Goal: Transaction & Acquisition: Book appointment/travel/reservation

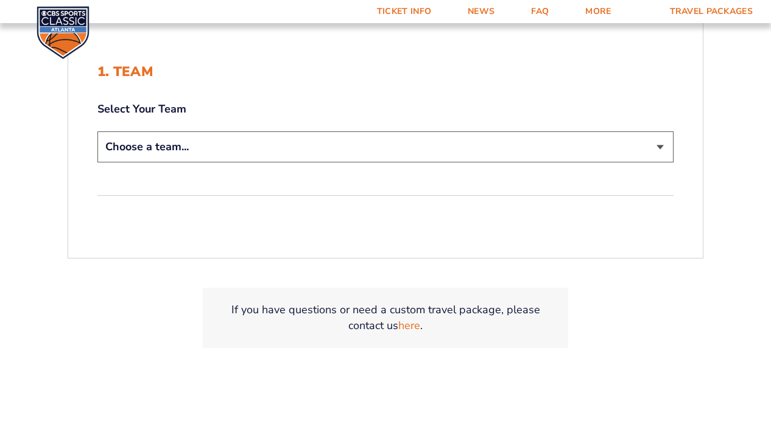
scroll to position [290, 0]
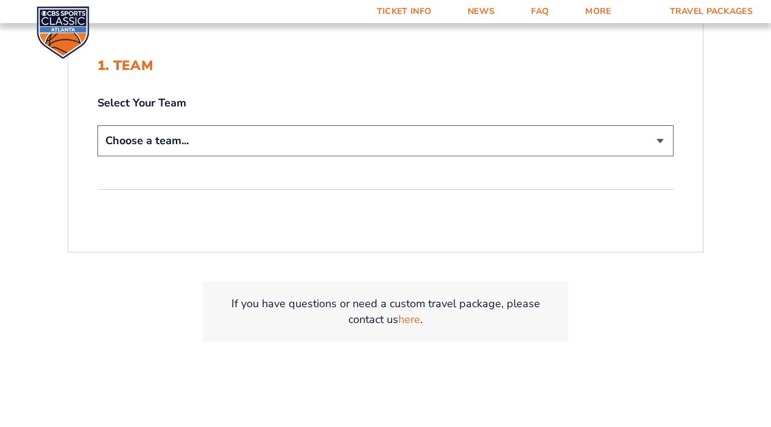
click at [331, 149] on select "Choose a team... [US_STATE] Wildcats [US_STATE] State Buckeyes [US_STATE] Tar H…" at bounding box center [385, 140] width 576 height 31
select select "12757"
click at [97, 125] on select "Choose a team... [US_STATE] Wildcats [US_STATE] State Buckeyes [US_STATE] Tar H…" at bounding box center [385, 140] width 576 height 31
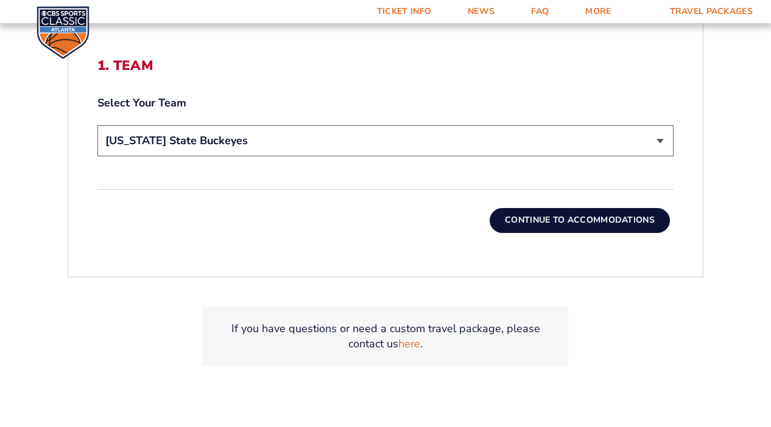
click at [554, 225] on button "Continue To Accommodations" at bounding box center [580, 220] width 180 height 24
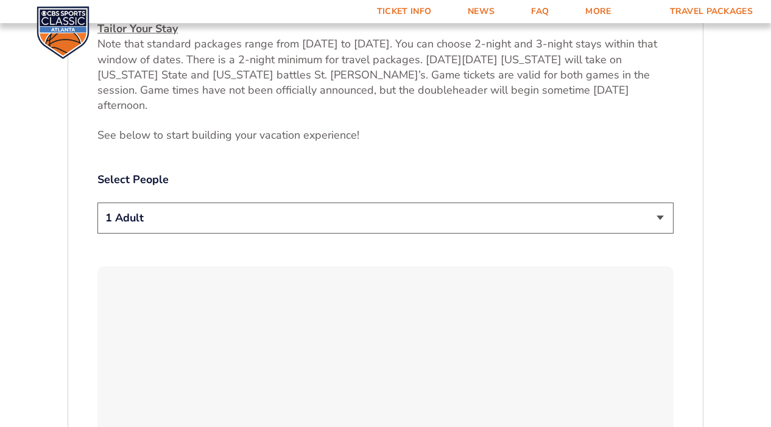
scroll to position [571, 0]
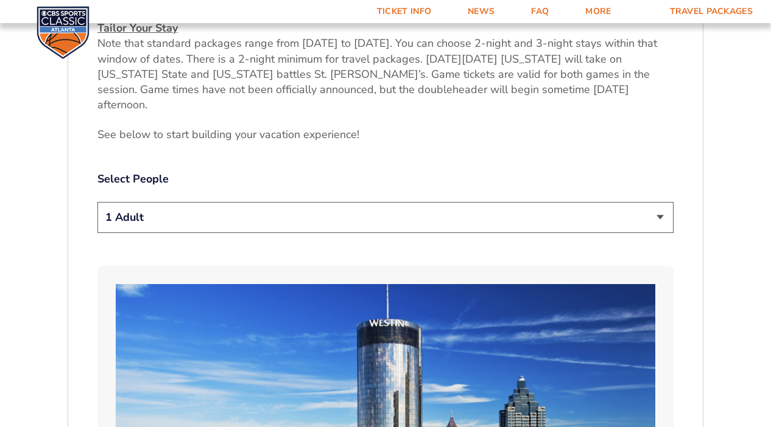
click at [420, 220] on div "1 Adult 2 Adults 3 Adults 4 Adults 2 Adults + 1 Child 2 Adults + 2 Children 2 A…" at bounding box center [385, 219] width 576 height 35
click at [416, 209] on select "1 Adult 2 Adults 3 Adults 4 Adults 2 Adults + 1 Child 2 Adults + 2 Children 2 A…" at bounding box center [385, 217] width 576 height 31
select select "3 Adults"
click at [97, 202] on select "1 Adult 2 Adults 3 Adults 4 Adults 2 Adults + 1 Child 2 Adults + 2 Children 2 A…" at bounding box center [385, 217] width 576 height 31
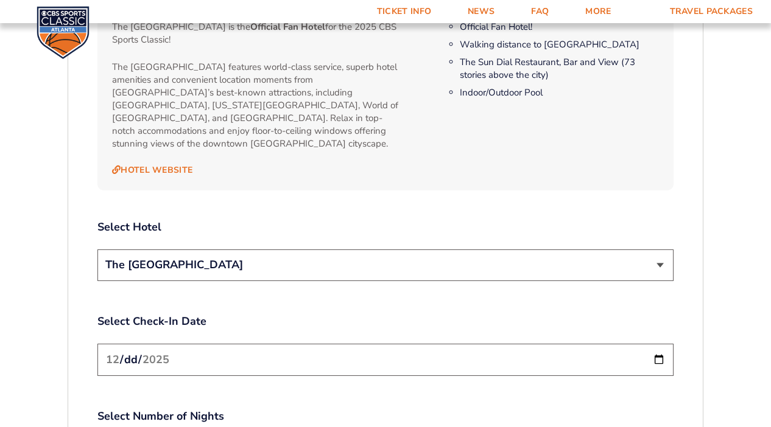
scroll to position [1312, 0]
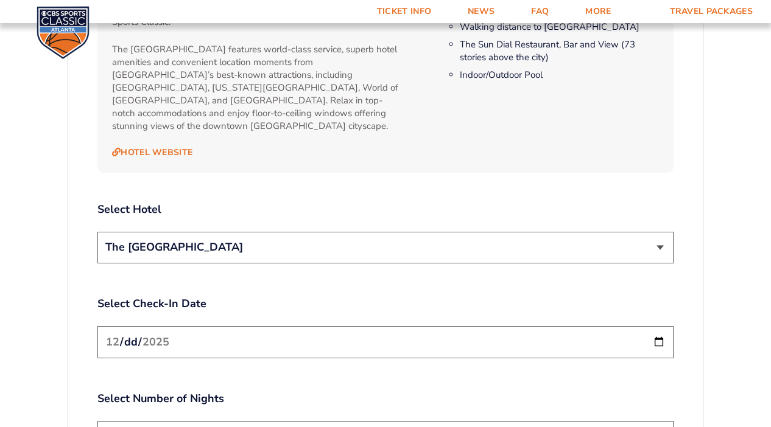
click at [304, 232] on select "The [GEOGRAPHIC_DATA]" at bounding box center [385, 247] width 576 height 31
click at [97, 232] on select "The [GEOGRAPHIC_DATA]" at bounding box center [385, 247] width 576 height 31
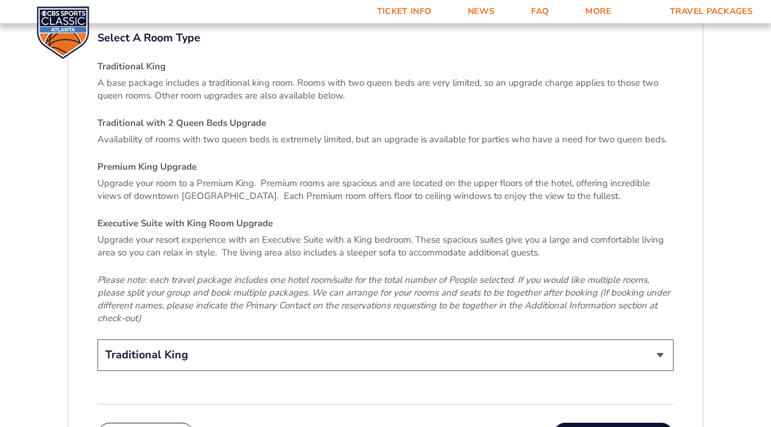
scroll to position [1768, 0]
click at [315, 339] on select "Traditional King Traditional with 2 Queen Beds Upgrade (+$95 per night) Premium…" at bounding box center [385, 354] width 576 height 31
select select "Traditional with 2 Queen Beds Upgrade"
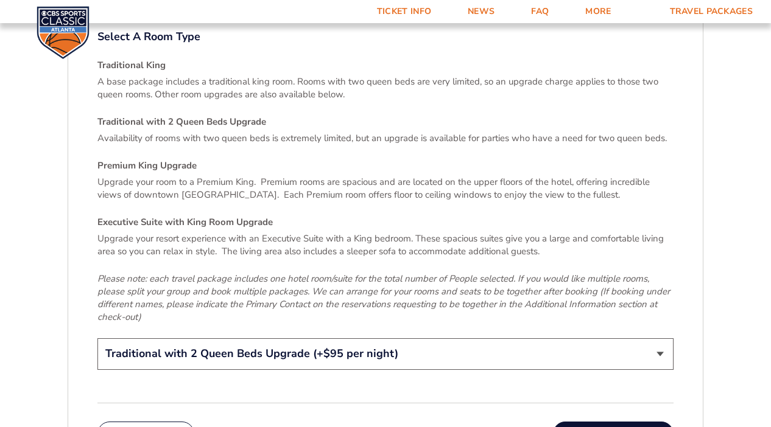
click at [97, 339] on select "Traditional King Traditional with 2 Queen Beds Upgrade (+$95 per night) Premium…" at bounding box center [385, 354] width 576 height 31
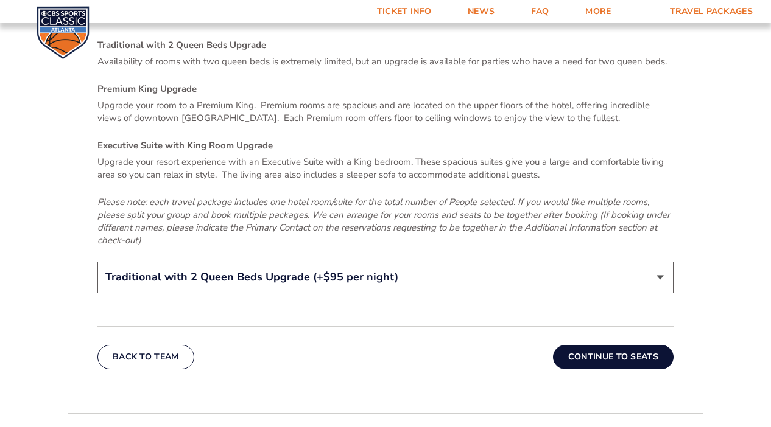
click at [591, 345] on button "Continue To Seats" at bounding box center [613, 357] width 121 height 24
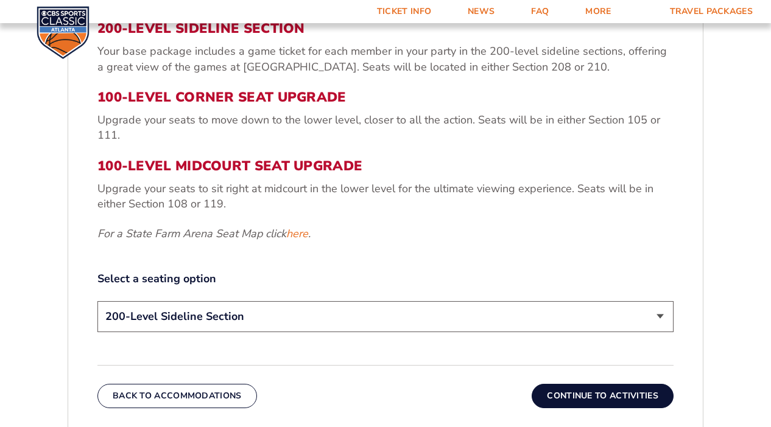
scroll to position [471, 0]
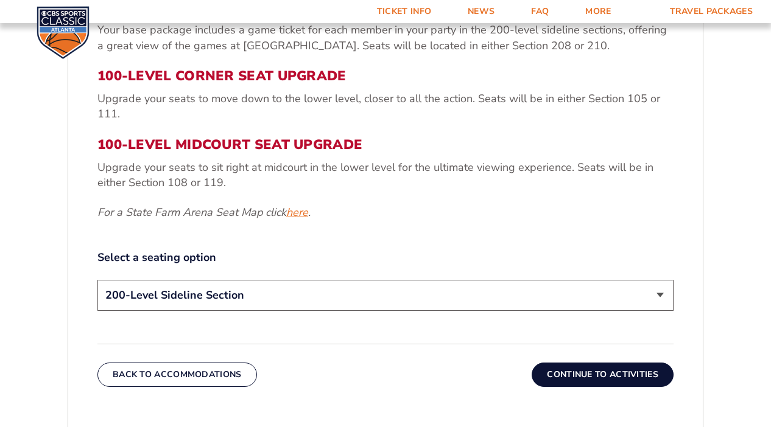
click at [298, 208] on link "here" at bounding box center [297, 212] width 22 height 15
click at [257, 295] on select "200-Level Sideline Section 100-Level Corner Seat Upgrade (+$120 per person) 100…" at bounding box center [385, 295] width 576 height 31
select select "100-Level Corner Seat Upgrade"
click at [97, 280] on select "200-Level Sideline Section 100-Level Corner Seat Upgrade (+$120 per person) 100…" at bounding box center [385, 295] width 576 height 31
click at [575, 381] on button "Continue To Activities" at bounding box center [603, 375] width 142 height 24
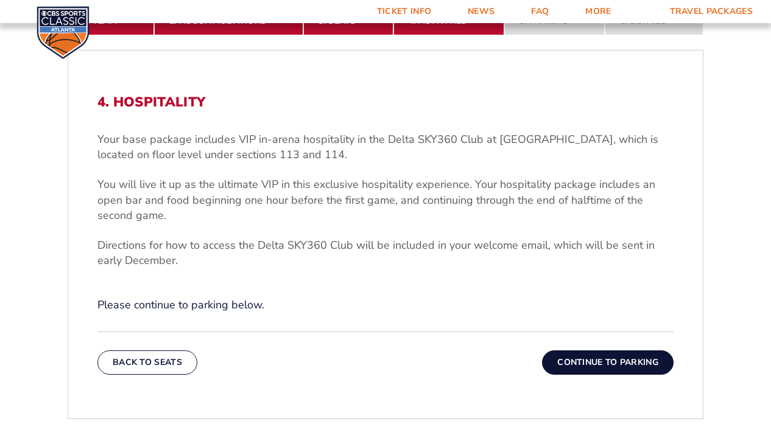
scroll to position [339, 0]
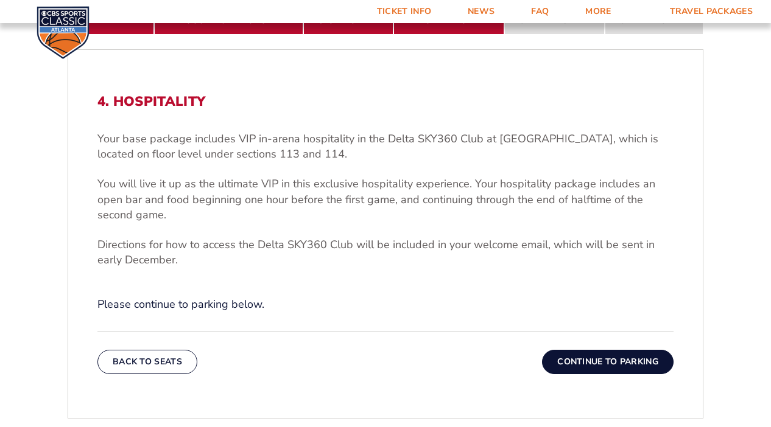
click at [603, 364] on button "Continue To Parking" at bounding box center [608, 362] width 132 height 24
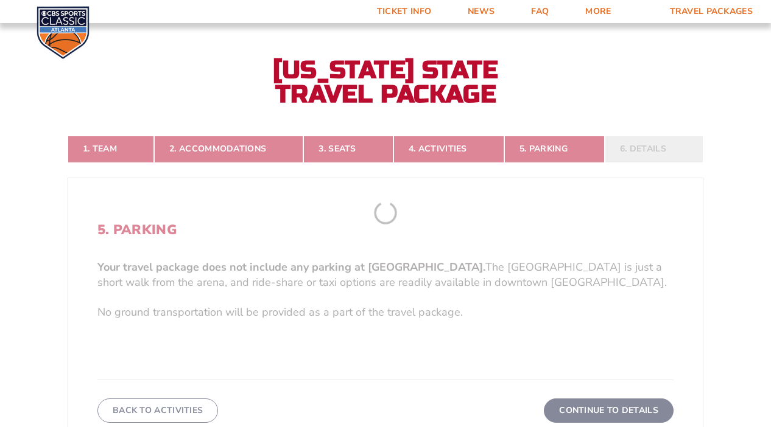
scroll to position [202, 0]
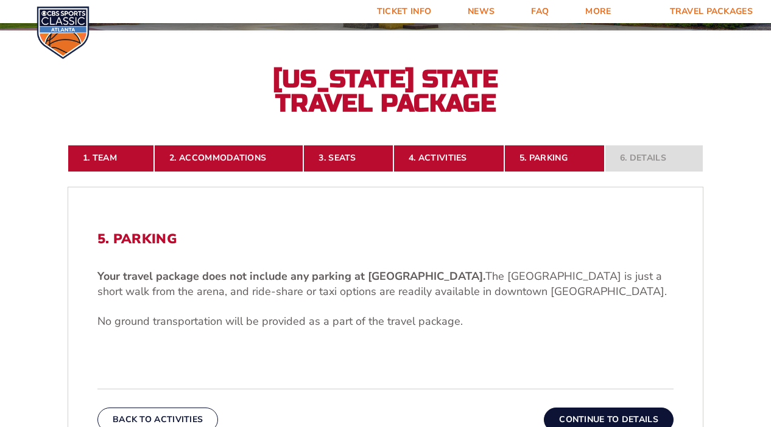
click at [563, 416] on button "Continue To Details" at bounding box center [609, 420] width 130 height 24
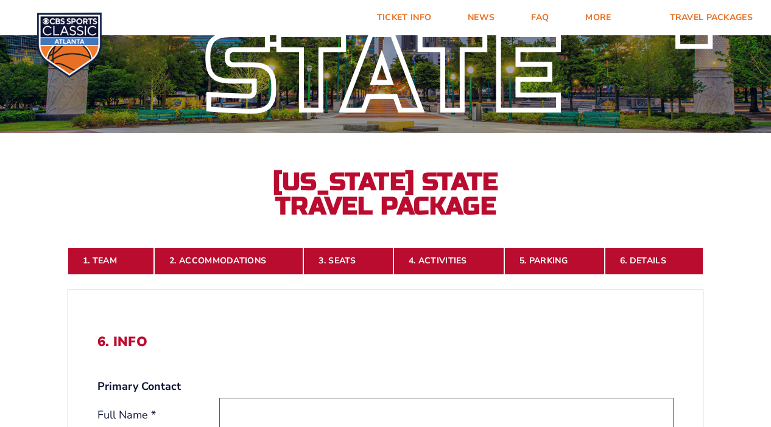
scroll to position [0, 0]
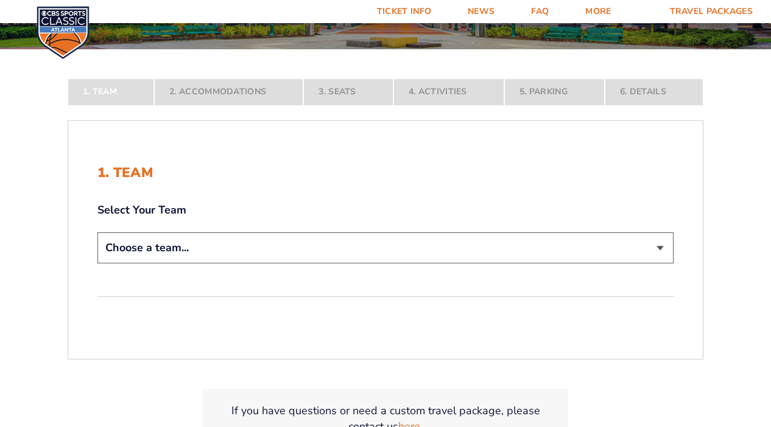
scroll to position [186, 0]
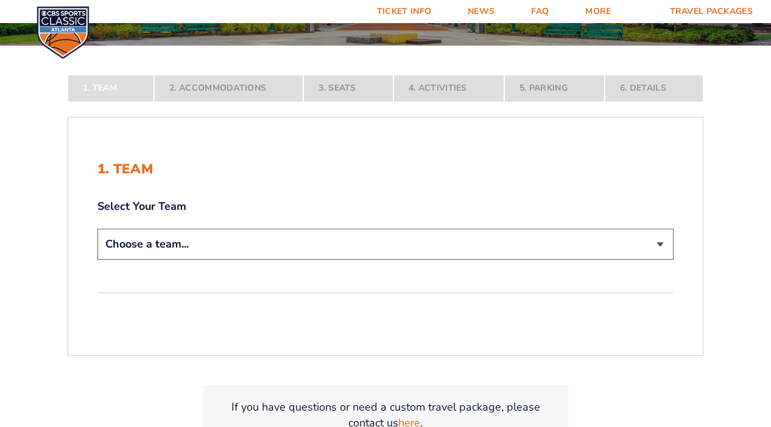
click at [378, 249] on select "Choose a team... [US_STATE] Wildcats [US_STATE] State Buckeyes [US_STATE] Tar H…" at bounding box center [385, 244] width 576 height 31
select select "12756"
click at [97, 260] on select "Choose a team... [US_STATE] Wildcats [US_STATE] State Buckeyes [US_STATE] Tar H…" at bounding box center [385, 244] width 576 height 31
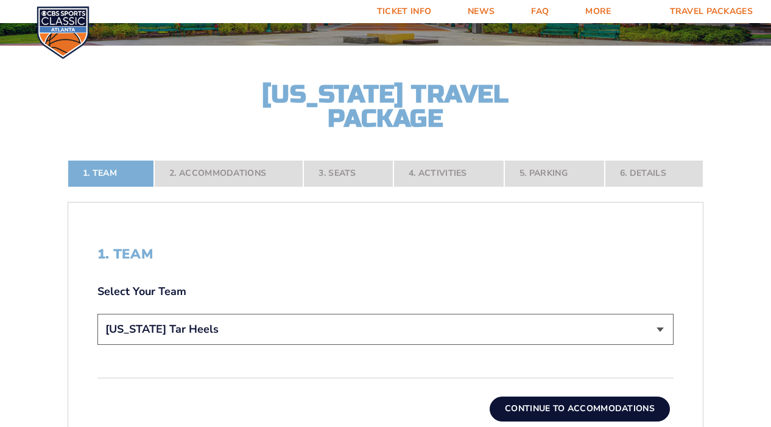
click at [550, 409] on button "Continue To Accommodations" at bounding box center [580, 409] width 180 height 24
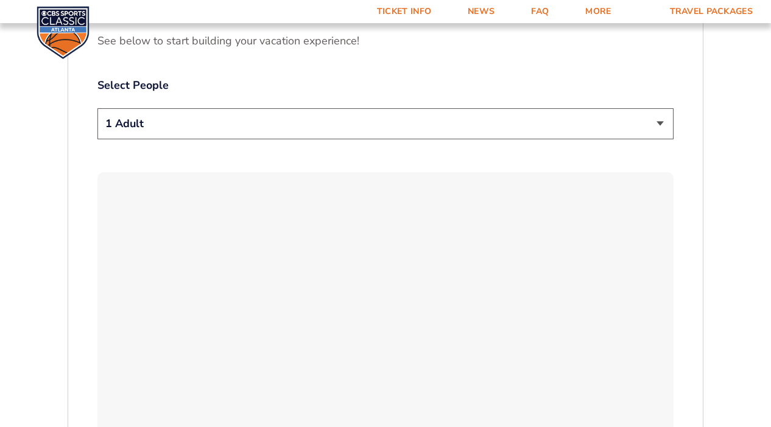
scroll to position [669, 0]
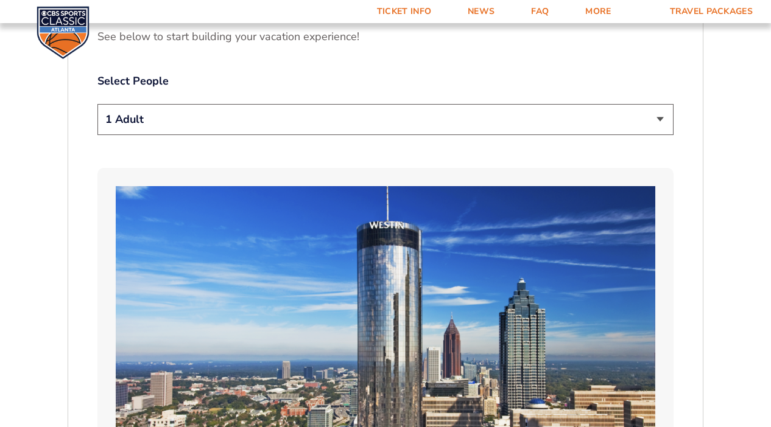
click at [323, 104] on select "1 Adult 2 Adults 3 Adults 4 Adults 2 Adults + 1 Child 2 Adults + 2 Children 2 A…" at bounding box center [385, 119] width 576 height 31
select select "3 Adults"
click at [97, 104] on select "1 Adult 2 Adults 3 Adults 4 Adults 2 Adults + 1 Child 2 Adults + 2 Children 2 A…" at bounding box center [385, 119] width 576 height 31
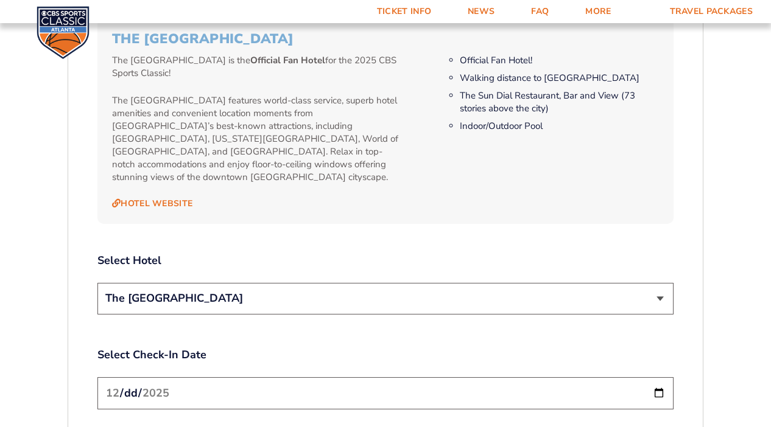
scroll to position [1262, 0]
click at [337, 283] on select "The [GEOGRAPHIC_DATA]" at bounding box center [385, 298] width 576 height 31
click at [97, 283] on select "The [GEOGRAPHIC_DATA]" at bounding box center [385, 298] width 576 height 31
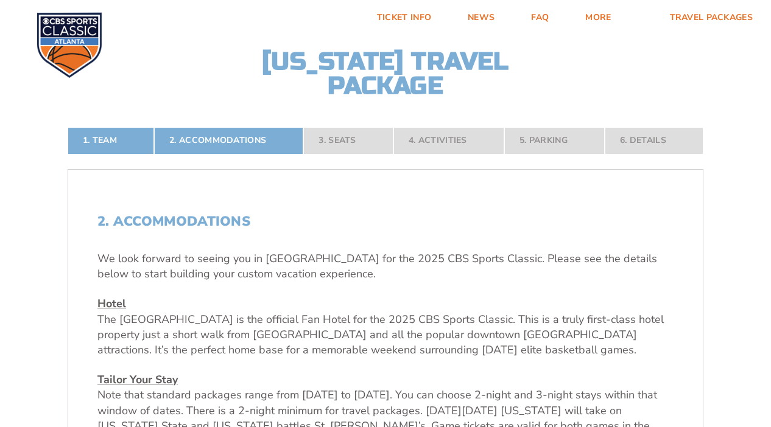
scroll to position [0, 0]
